Goal: Navigation & Orientation: Find specific page/section

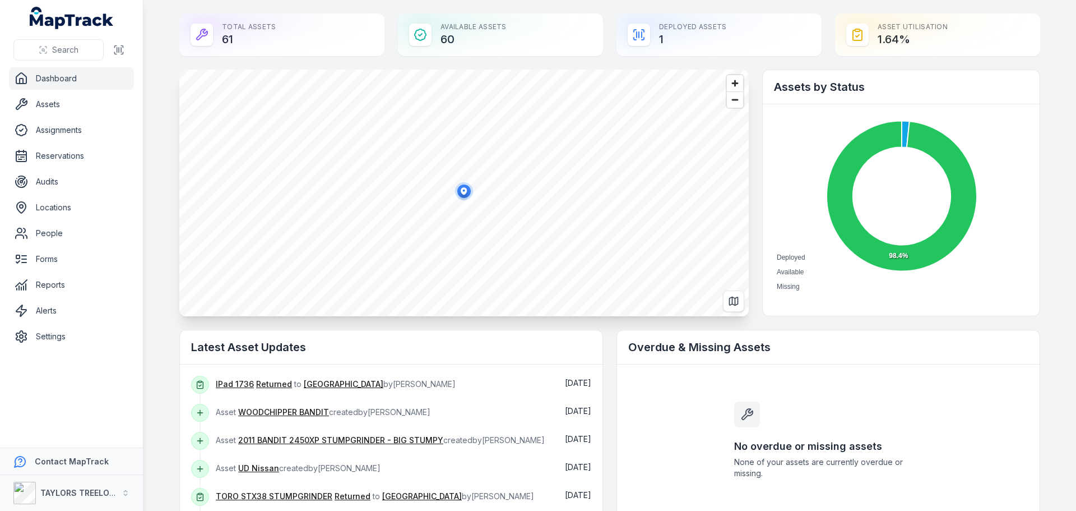
scroll to position [1345, 0]
click at [48, 258] on link "Forms" at bounding box center [71, 259] width 125 height 22
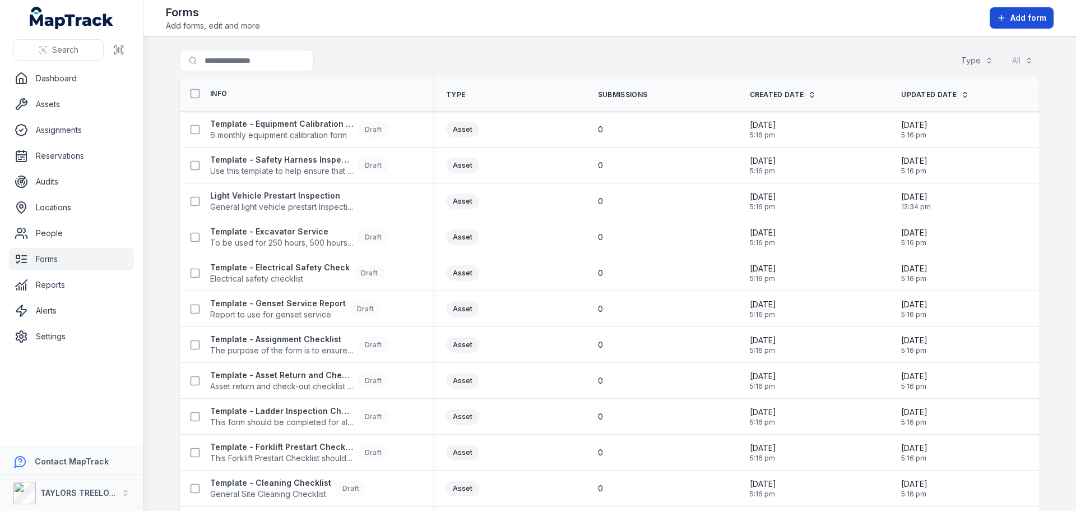
click at [1012, 15] on span "Add form" at bounding box center [1029, 17] width 36 height 11
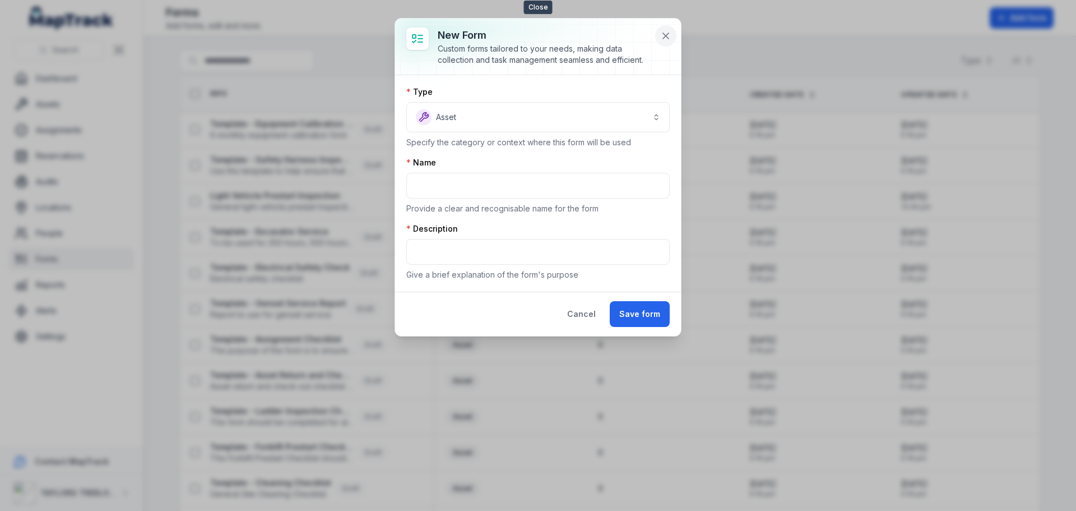
click at [663, 33] on icon at bounding box center [665, 35] width 11 height 11
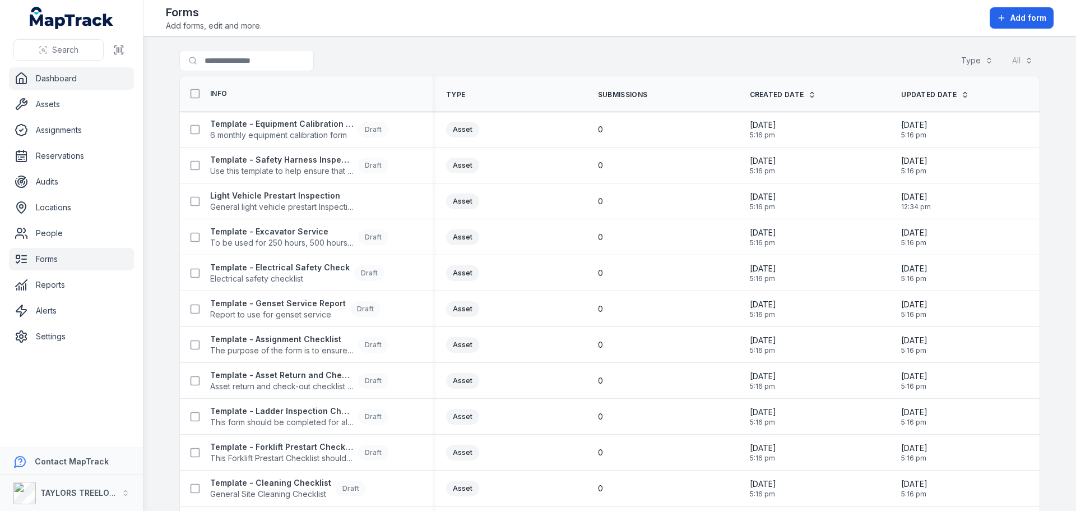
click at [75, 77] on link "Dashboard" at bounding box center [71, 78] width 125 height 22
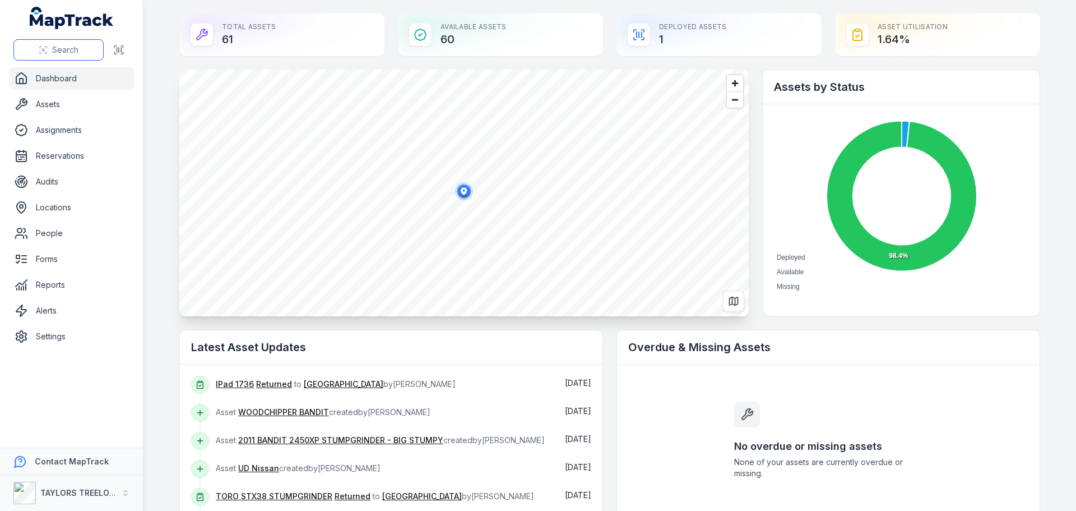
click at [73, 47] on span "Search" at bounding box center [65, 49] width 26 height 11
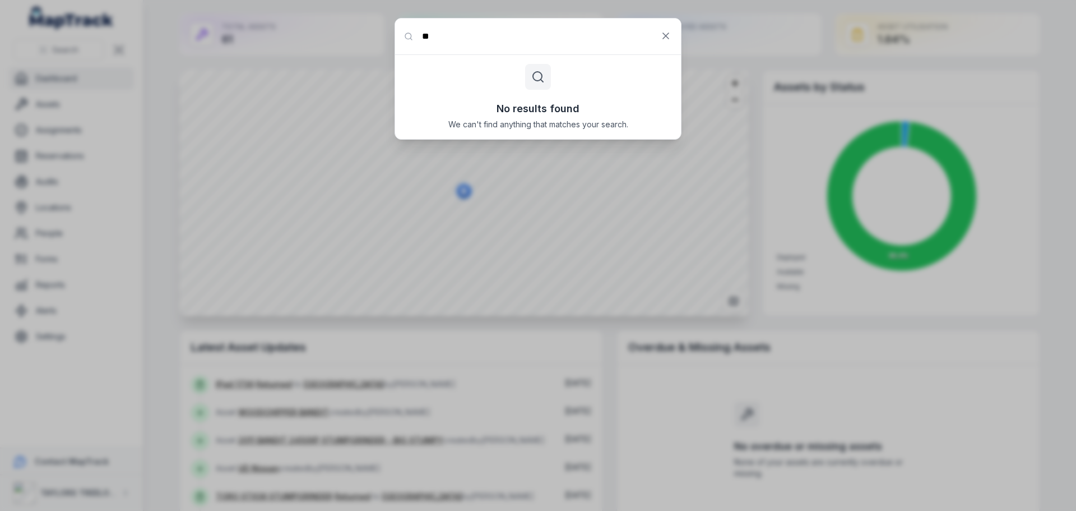
type input "**"
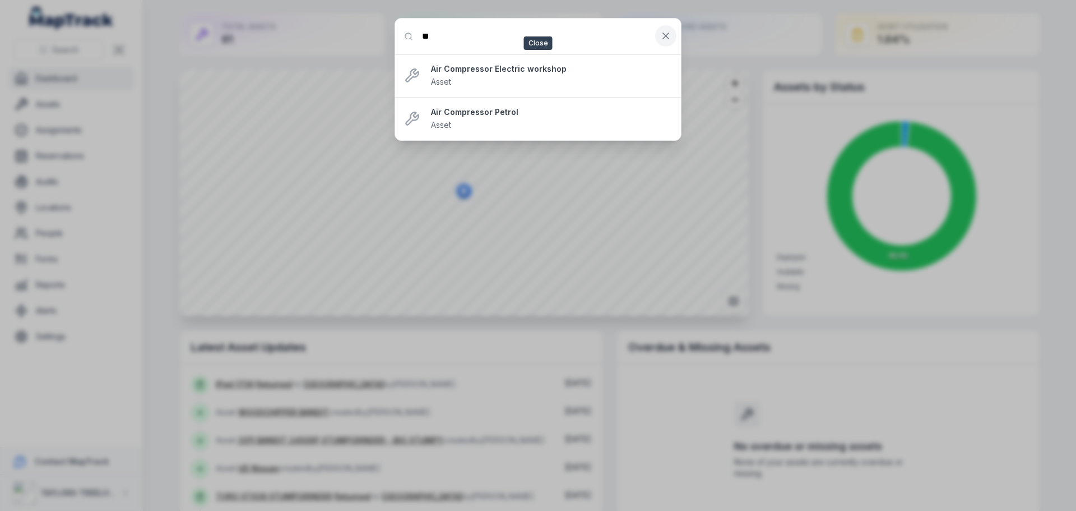
click at [670, 39] on icon at bounding box center [665, 35] width 11 height 11
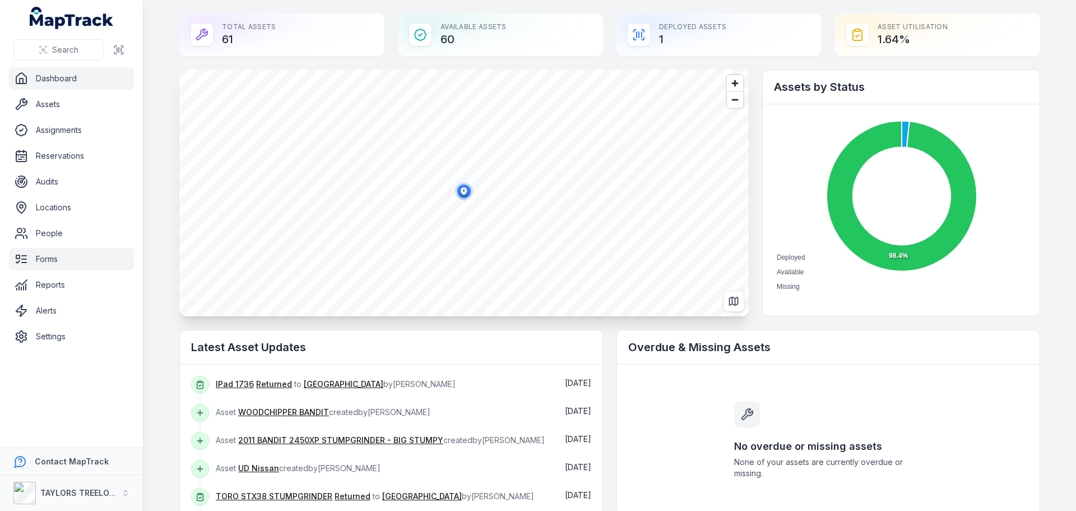
click at [51, 260] on link "Forms" at bounding box center [71, 259] width 125 height 22
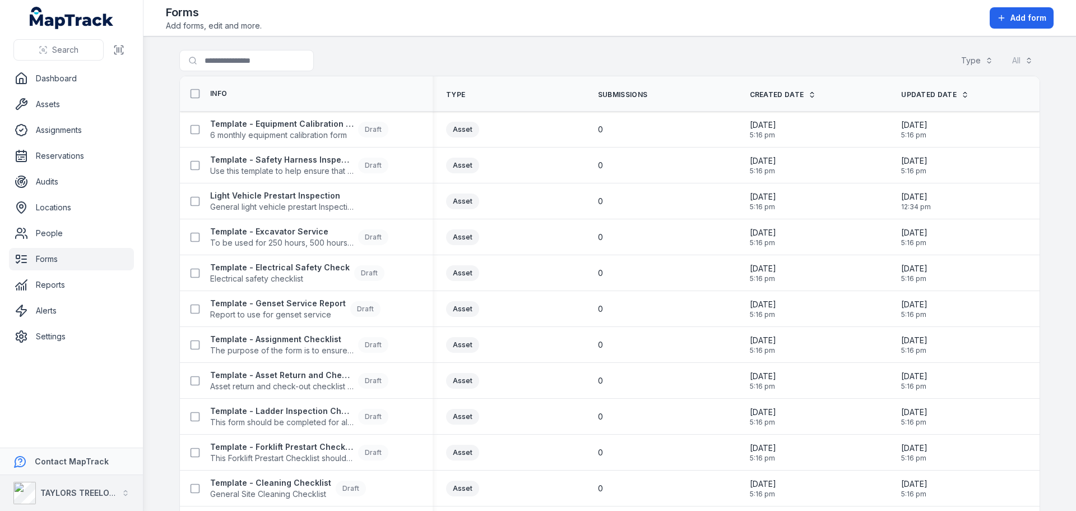
click at [67, 486] on div "TAYLORS TREELOPPING" at bounding box center [65, 492] width 104 height 22
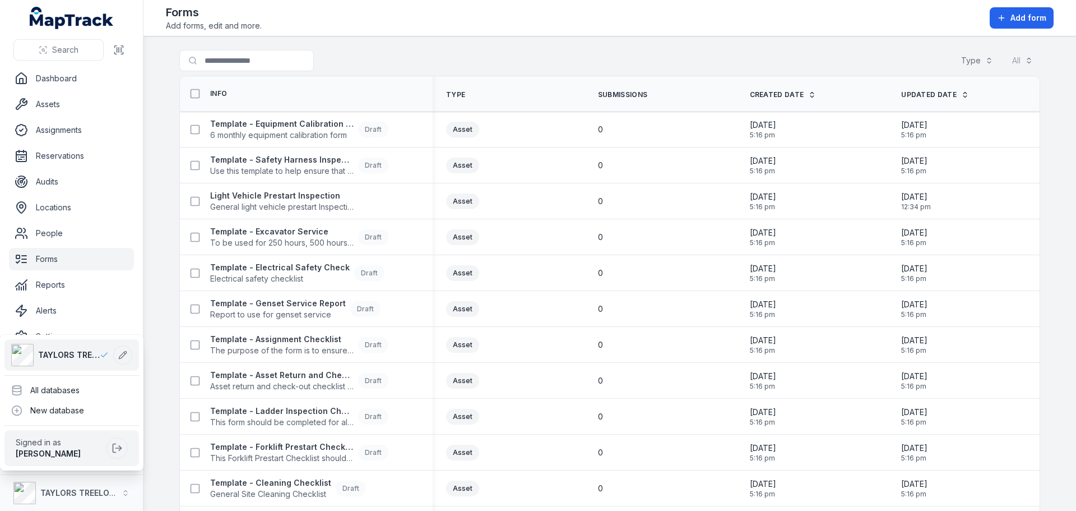
click at [76, 354] on span "TAYLORS TREELOPPING" at bounding box center [69, 354] width 62 height 11
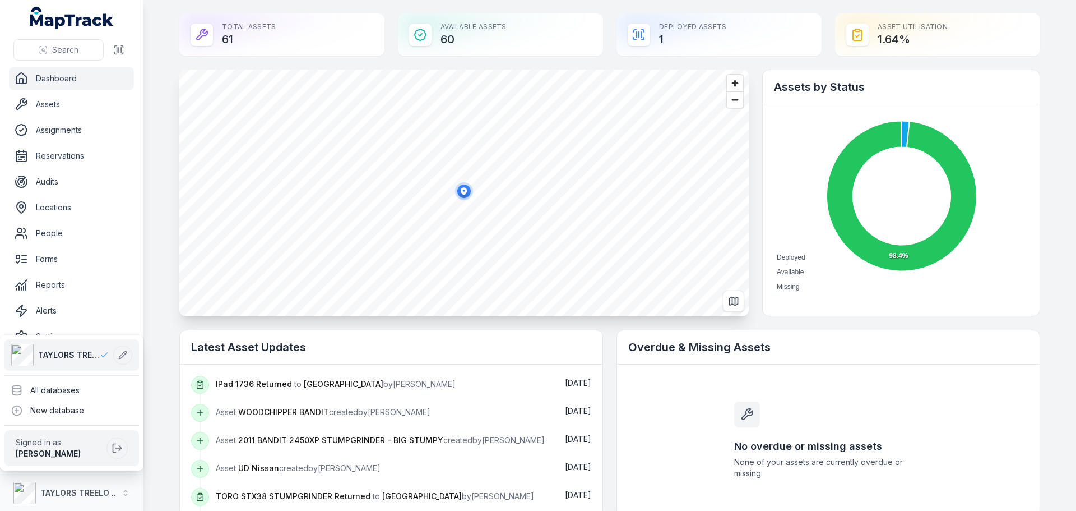
click at [155, 228] on div "Search Dashboard Assets Assignments Reservations Audits Locations People Forms …" at bounding box center [538, 255] width 1076 height 511
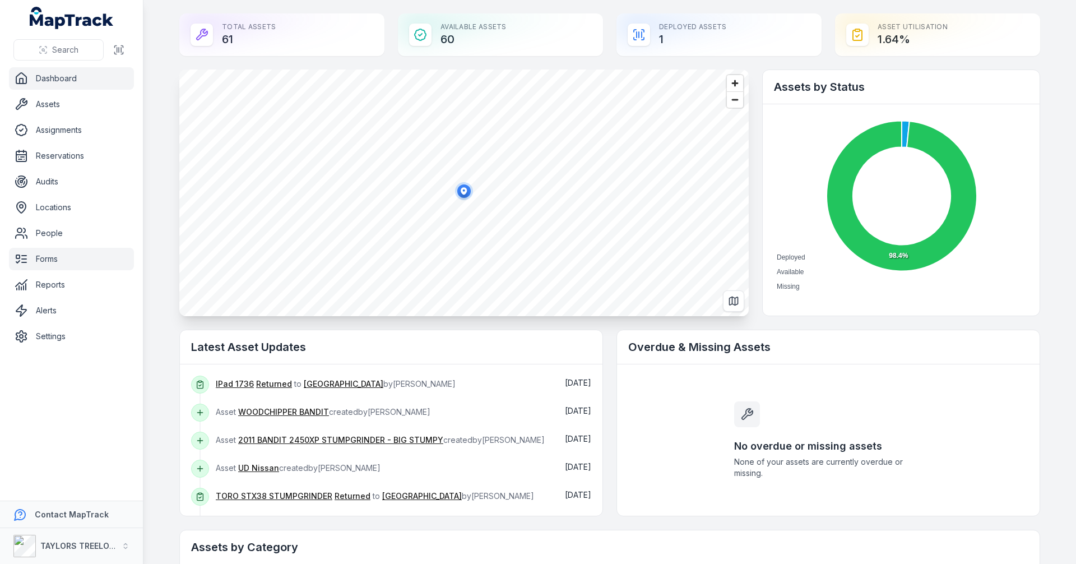
click at [45, 263] on link "Forms" at bounding box center [71, 259] width 125 height 22
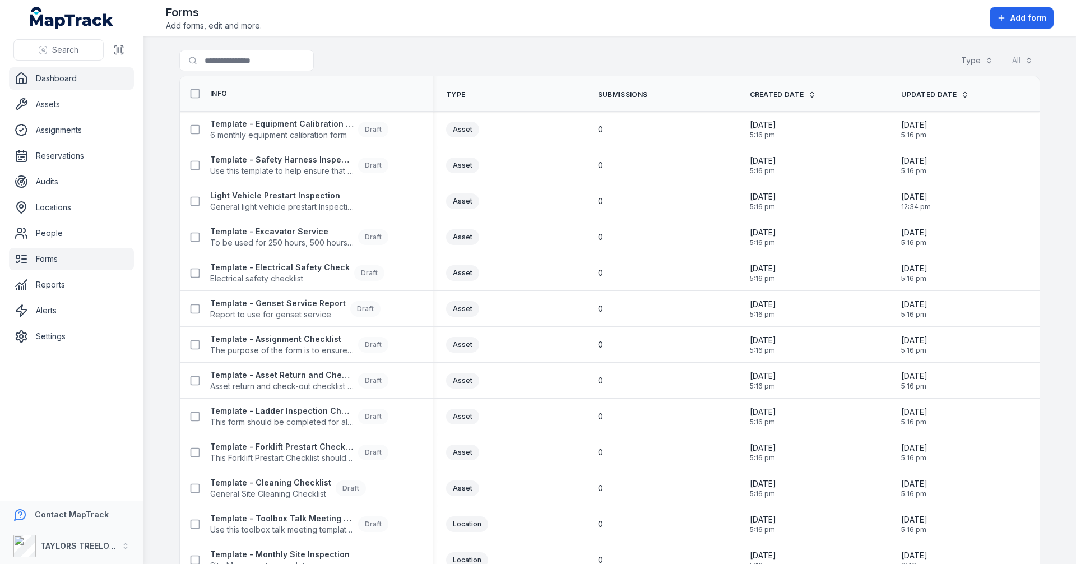
click at [52, 82] on link "Dashboard" at bounding box center [71, 78] width 125 height 22
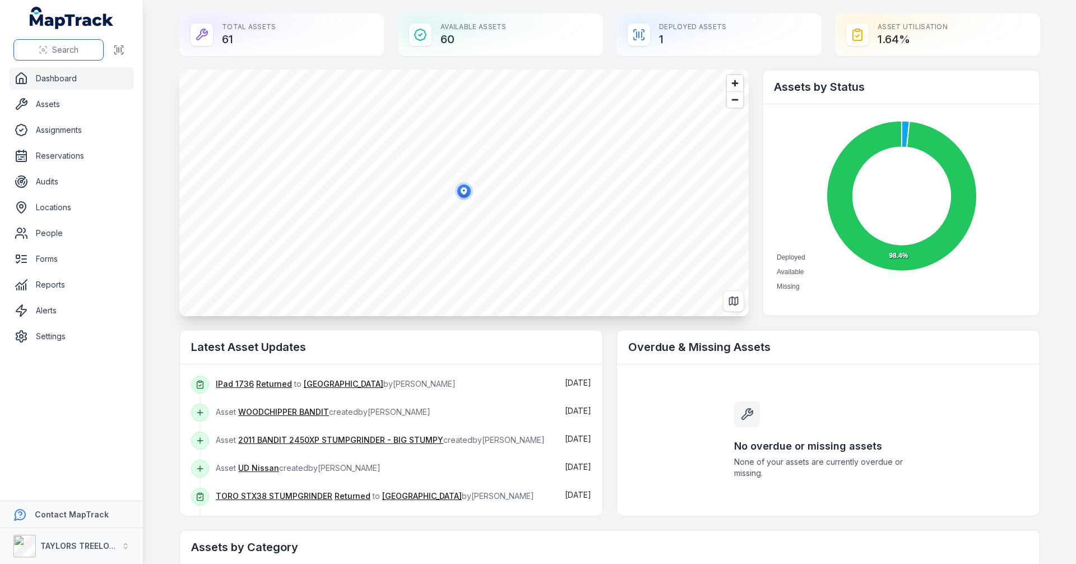
drag, startPoint x: 905, startPoint y: 1, endPoint x: 75, endPoint y: 53, distance: 831.7
click at [75, 53] on span "Search" at bounding box center [65, 49] width 26 height 11
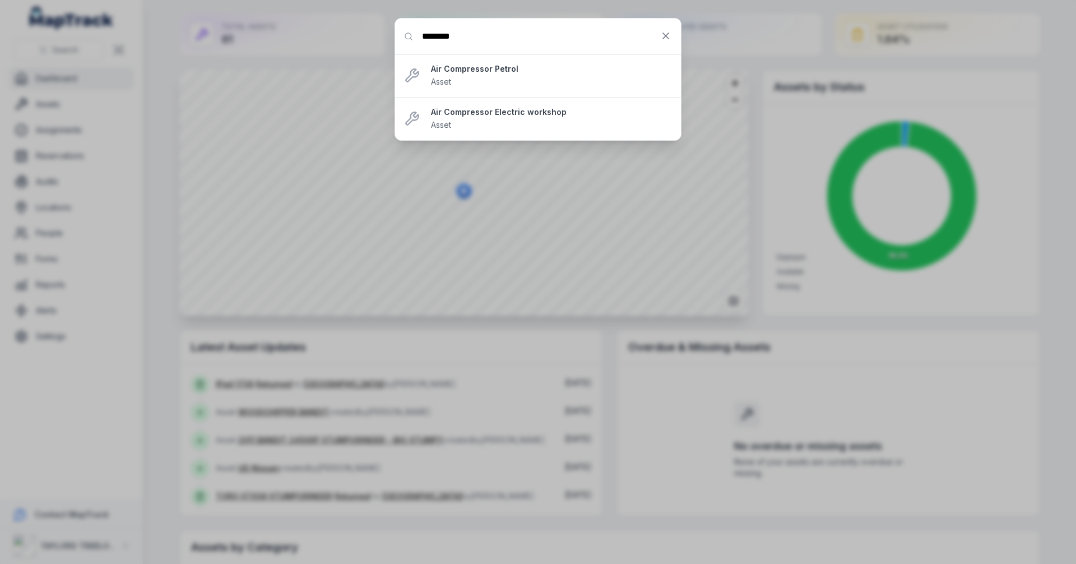
type input "********"
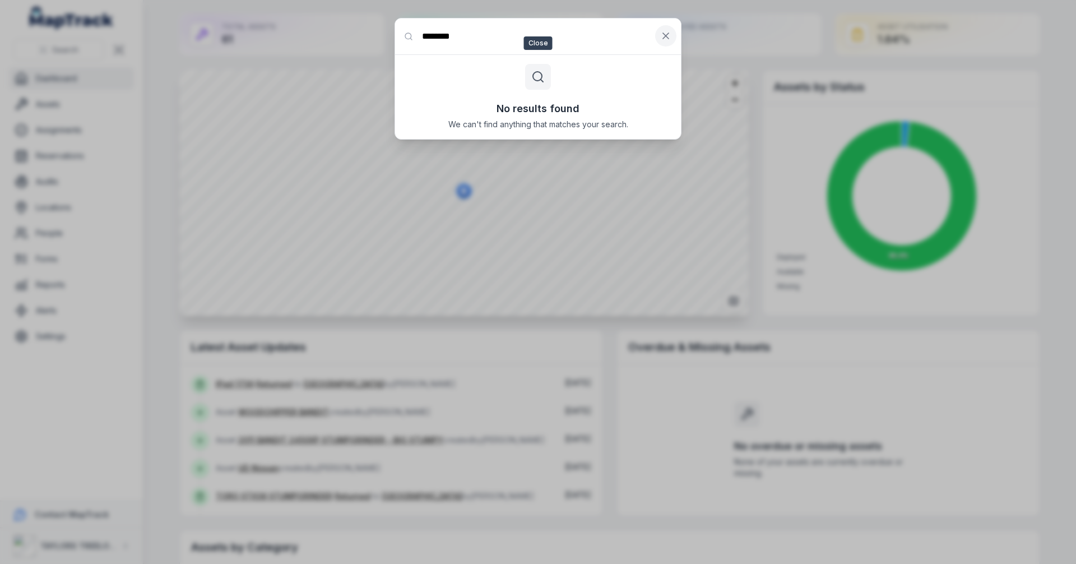
click at [666, 35] on icon at bounding box center [665, 35] width 11 height 11
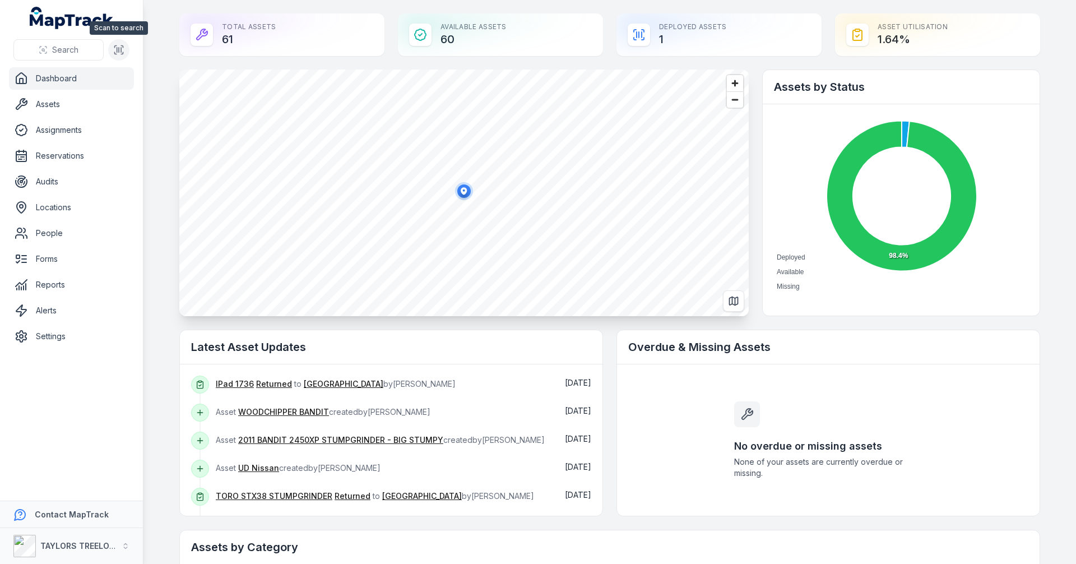
click at [115, 49] on icon at bounding box center [118, 49] width 11 height 11
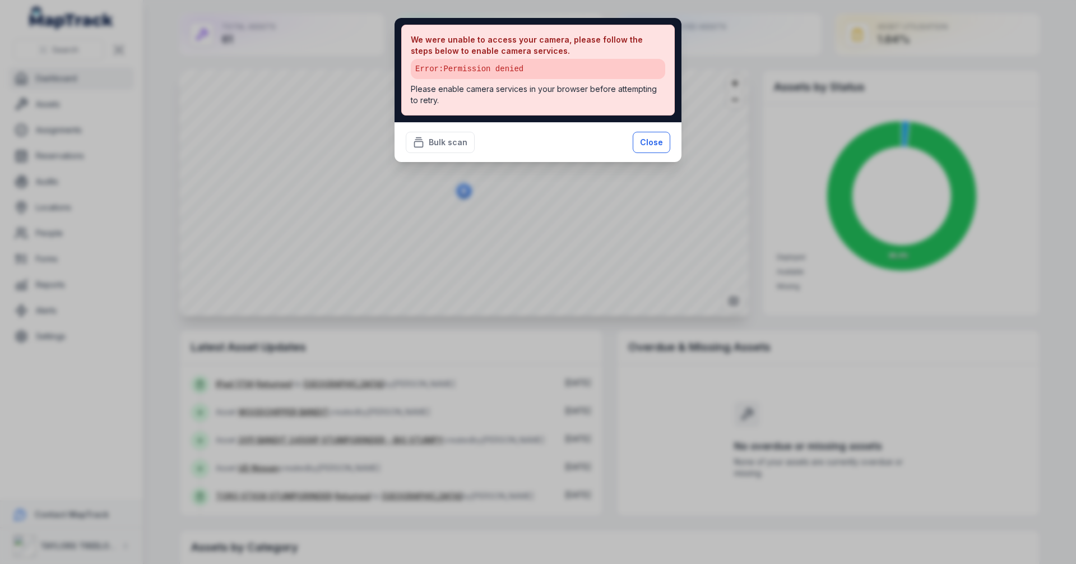
click at [657, 142] on button "Close" at bounding box center [652, 142] width 38 height 21
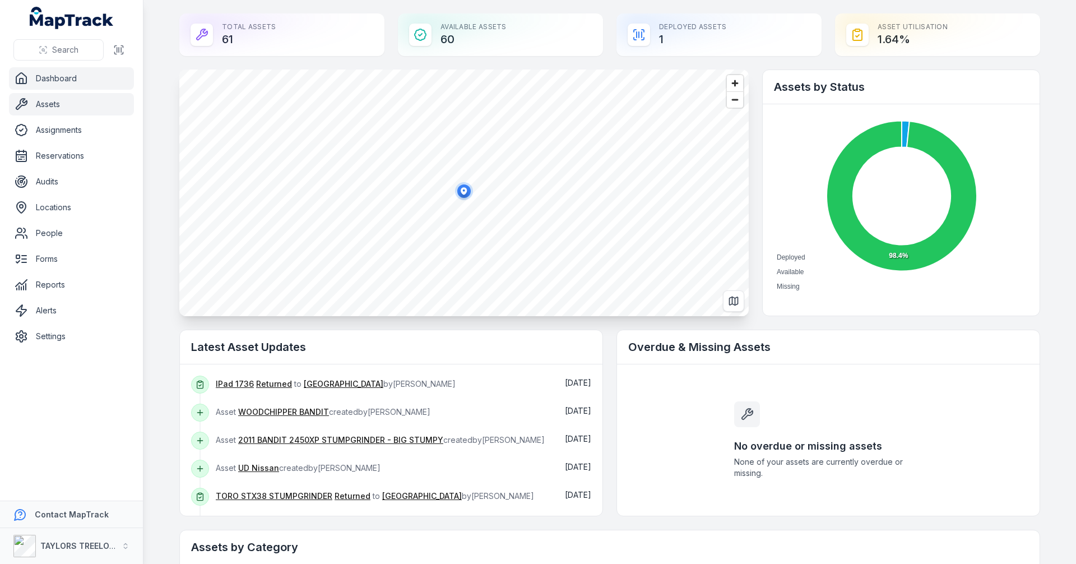
click at [67, 104] on link "Assets" at bounding box center [71, 104] width 125 height 22
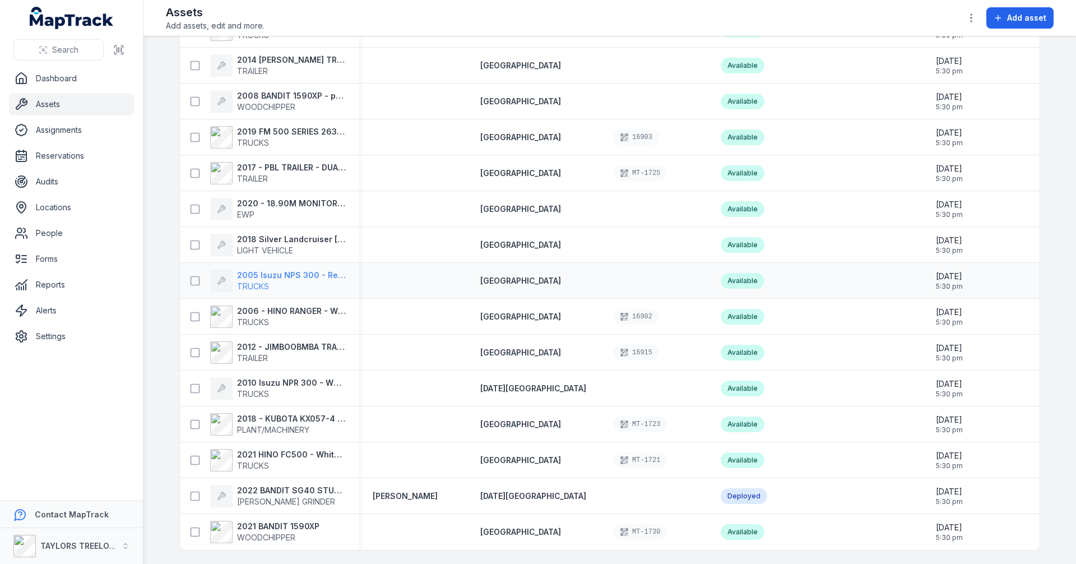
scroll to position [1754, 0]
click at [54, 314] on link "Alerts" at bounding box center [71, 310] width 125 height 22
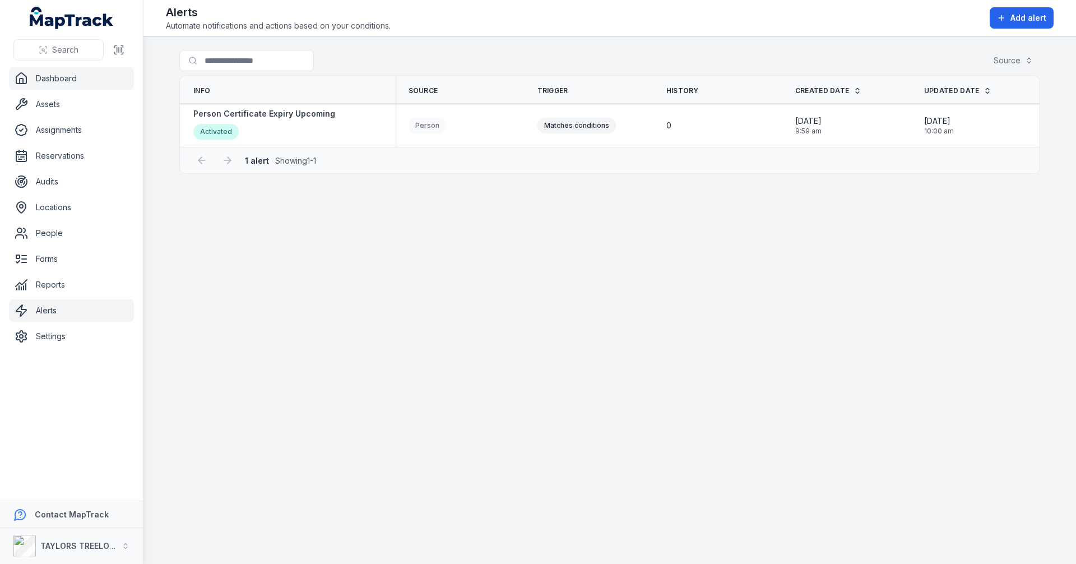
click at [62, 81] on link "Dashboard" at bounding box center [71, 78] width 125 height 22
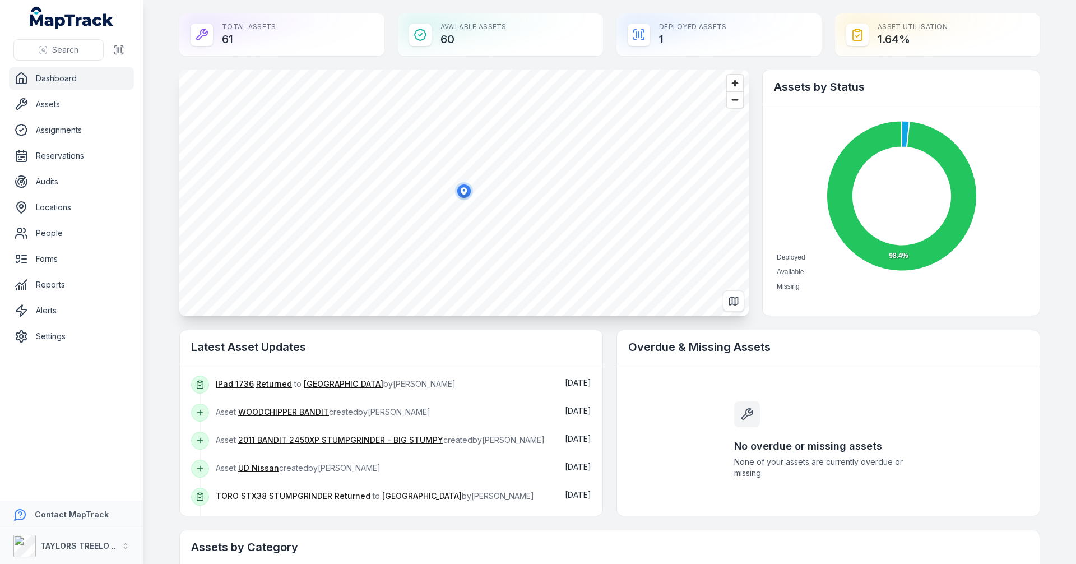
click at [47, 17] on icon "MapTrack" at bounding box center [72, 18] width 84 height 22
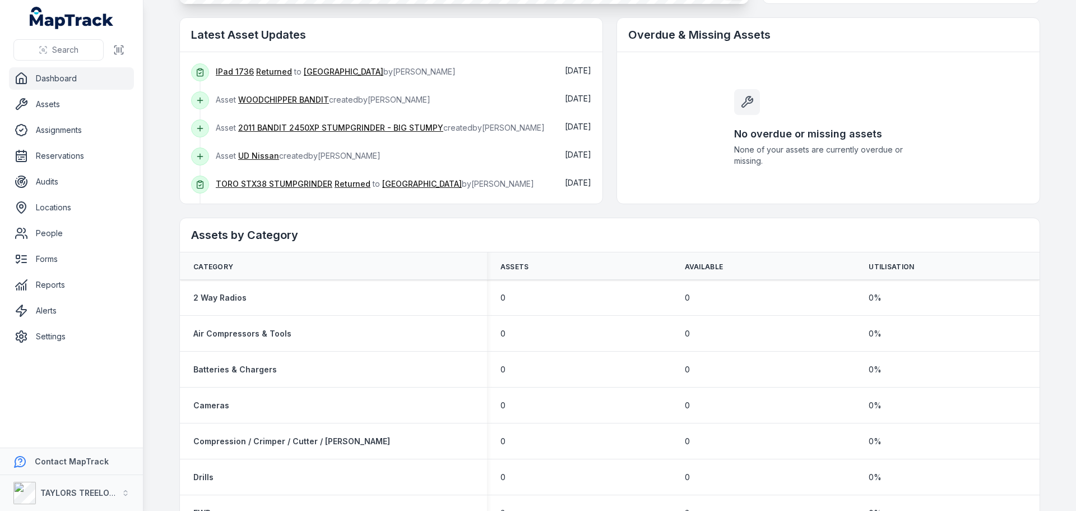
scroll to position [337, 0]
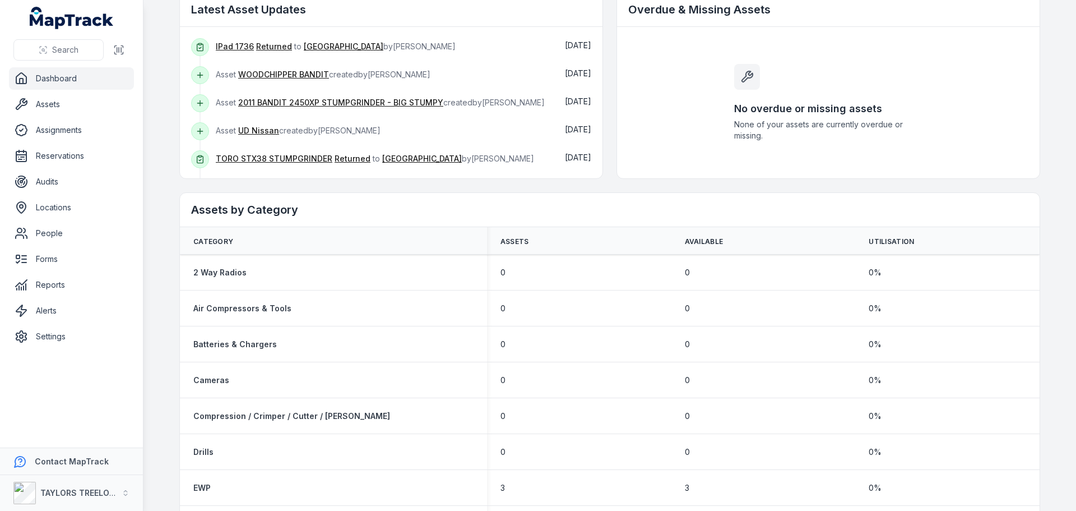
click at [139, 264] on nav "Dashboard Assets Assignments Reservations Audits Locations People Forms Reports…" at bounding box center [71, 257] width 143 height 380
drag, startPoint x: 146, startPoint y: 265, endPoint x: 137, endPoint y: 276, distance: 14.3
click at [146, 267] on main "Total Assets 61 Available Assets 60 Deployed Assets 1 Asset utilisation 1.64 % …" at bounding box center [609, 255] width 933 height 511
click at [63, 495] on strong "TAYLORS TREELOPPING" at bounding box center [87, 493] width 94 height 10
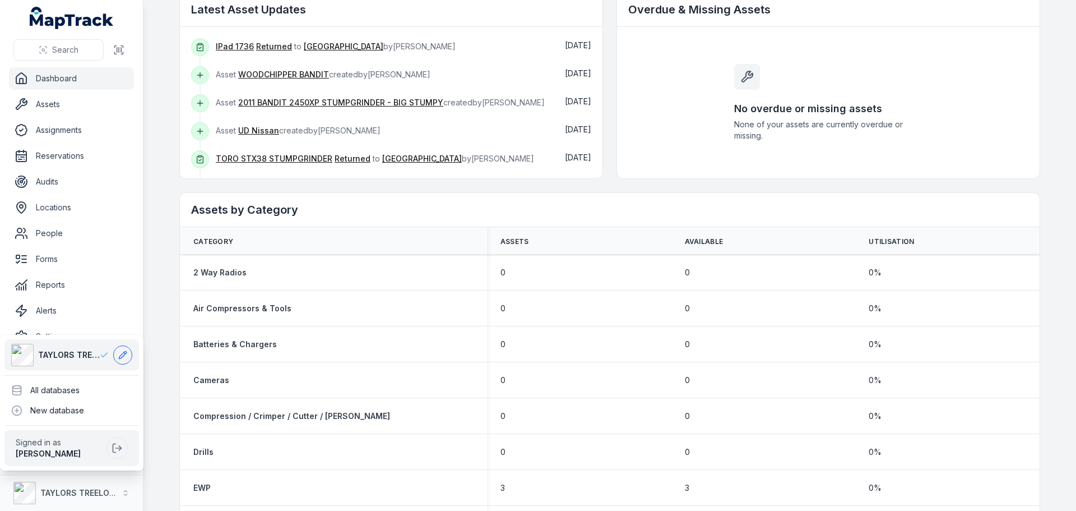
click at [128, 355] on button at bounding box center [122, 354] width 19 height 19
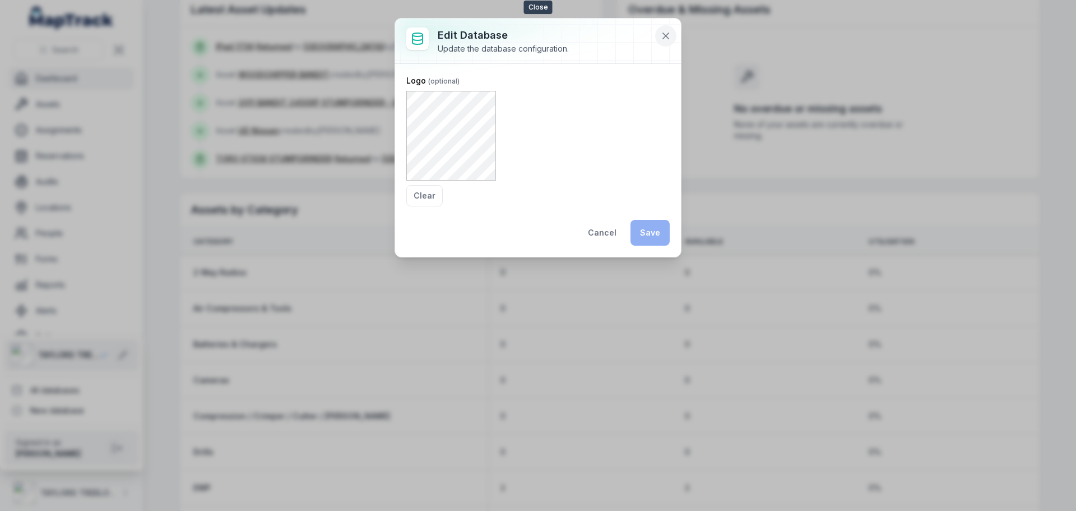
click at [669, 33] on icon at bounding box center [665, 35] width 11 height 11
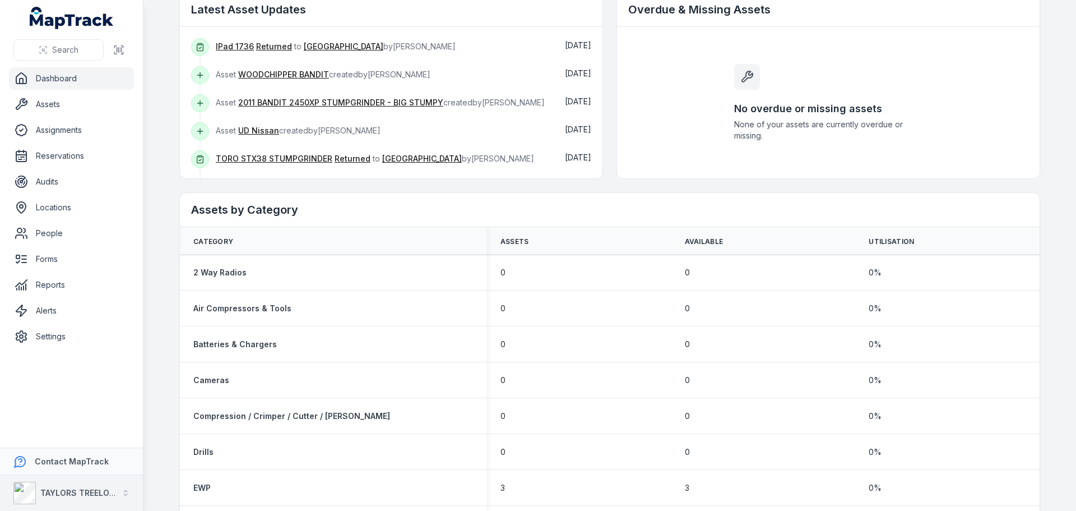
click at [126, 494] on icon "button" at bounding box center [126, 493] width 8 height 8
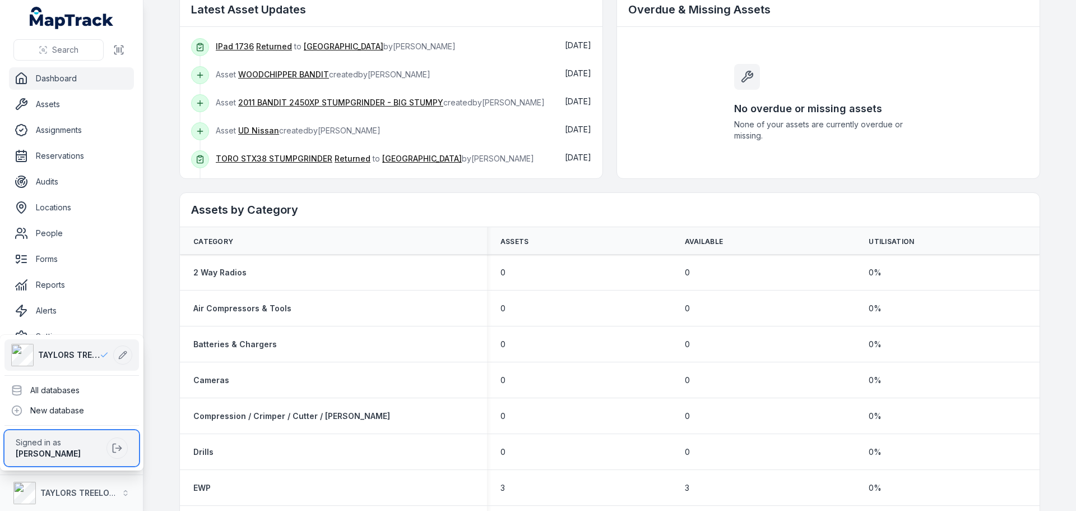
click at [43, 453] on strong "[PERSON_NAME]" at bounding box center [48, 453] width 65 height 10
